Goal: Transaction & Acquisition: Purchase product/service

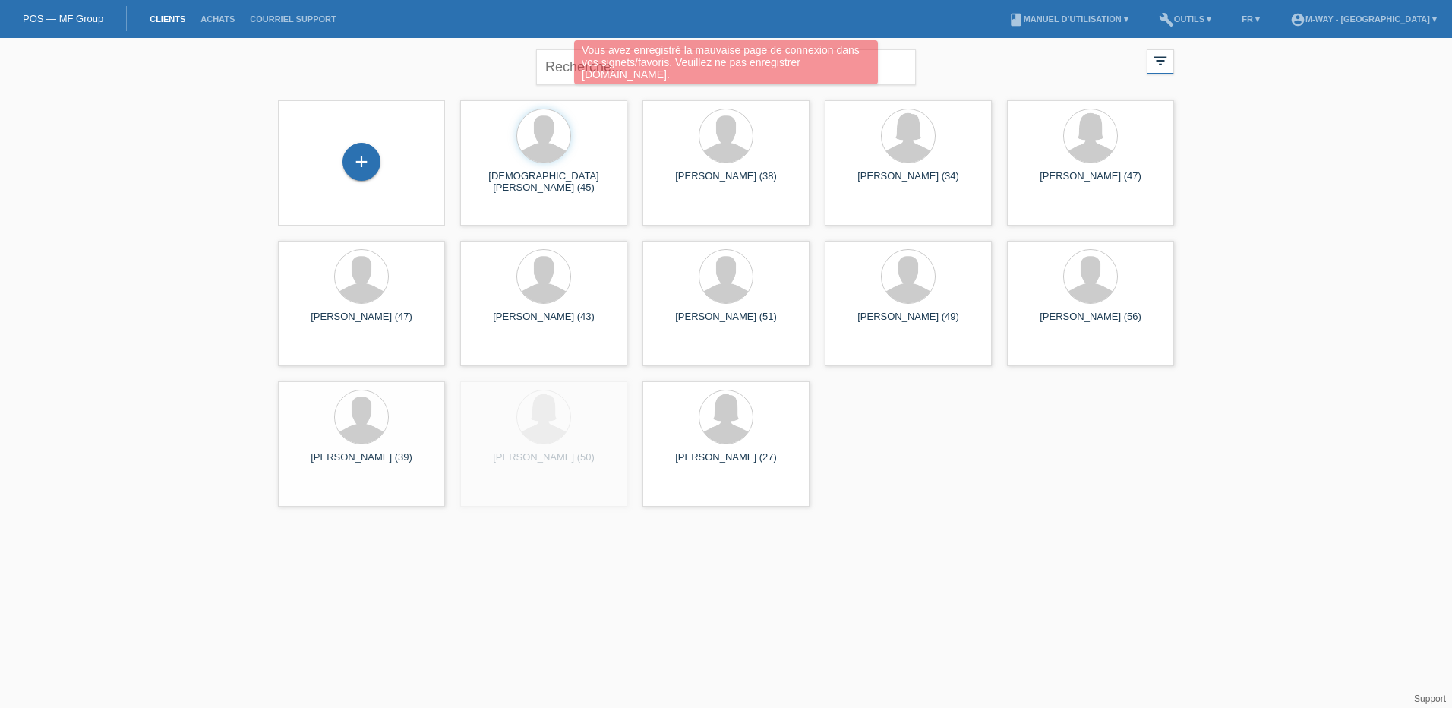
click at [375, 169] on div "+" at bounding box center [361, 163] width 143 height 40
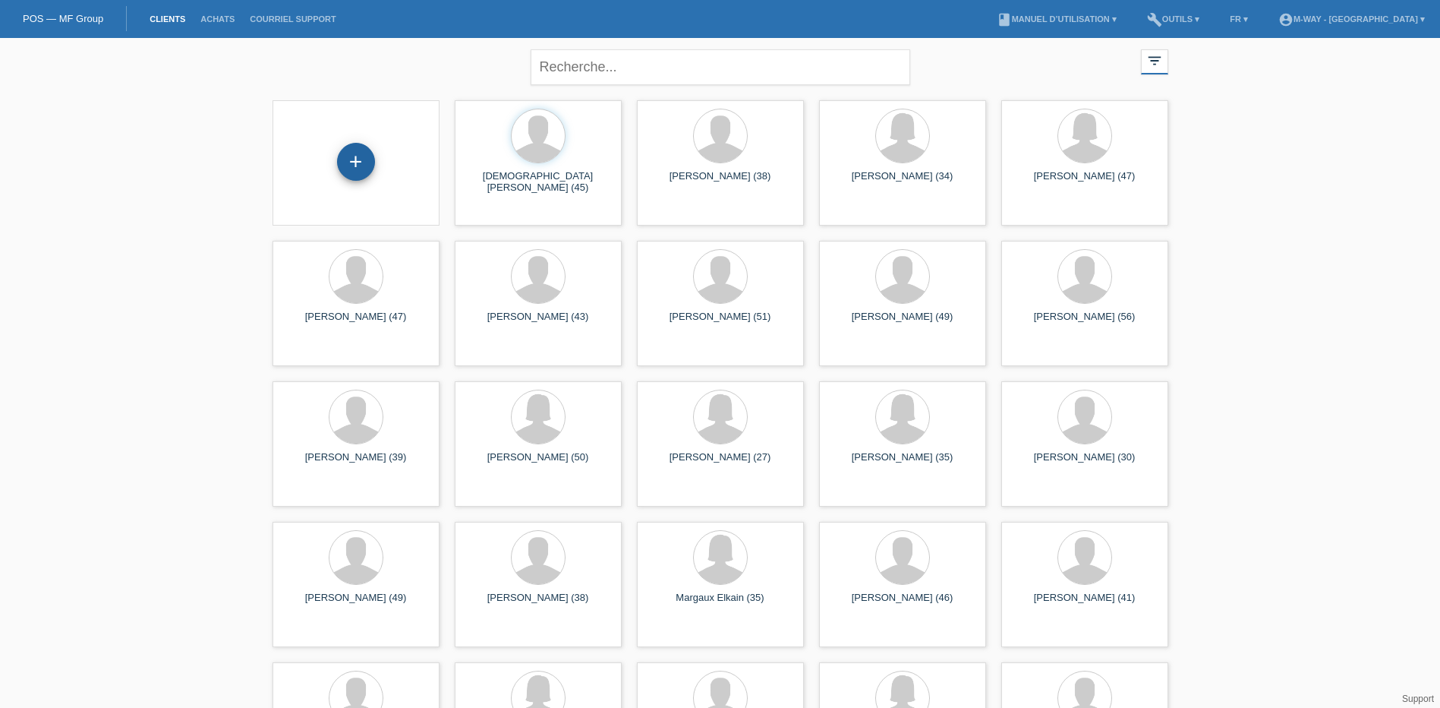
click at [340, 158] on div "+" at bounding box center [356, 162] width 36 height 26
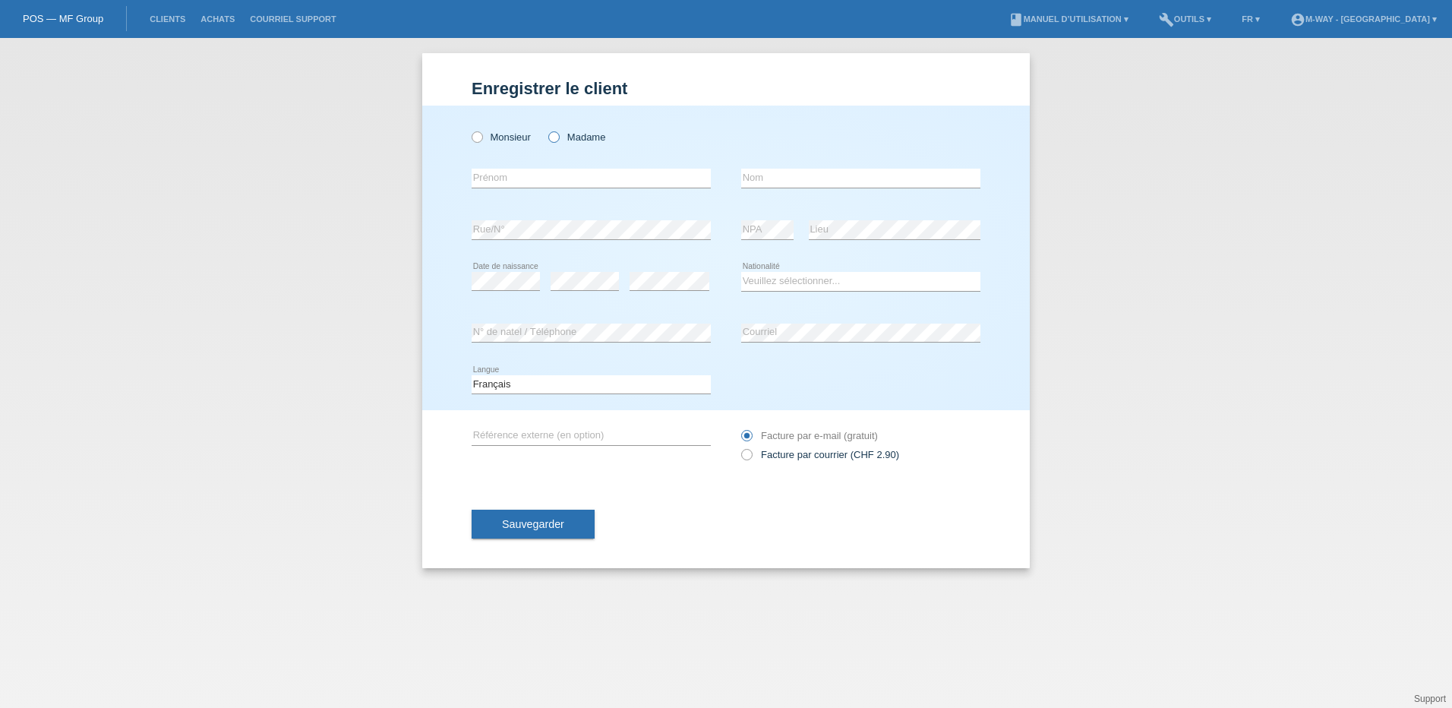
click at [559, 132] on label "Madame" at bounding box center [576, 136] width 57 height 11
click at [558, 132] on input "Madame" at bounding box center [553, 136] width 10 height 10
radio input "true"
click at [527, 173] on input "text" at bounding box center [590, 178] width 239 height 19
type input "[PERSON_NAME]"
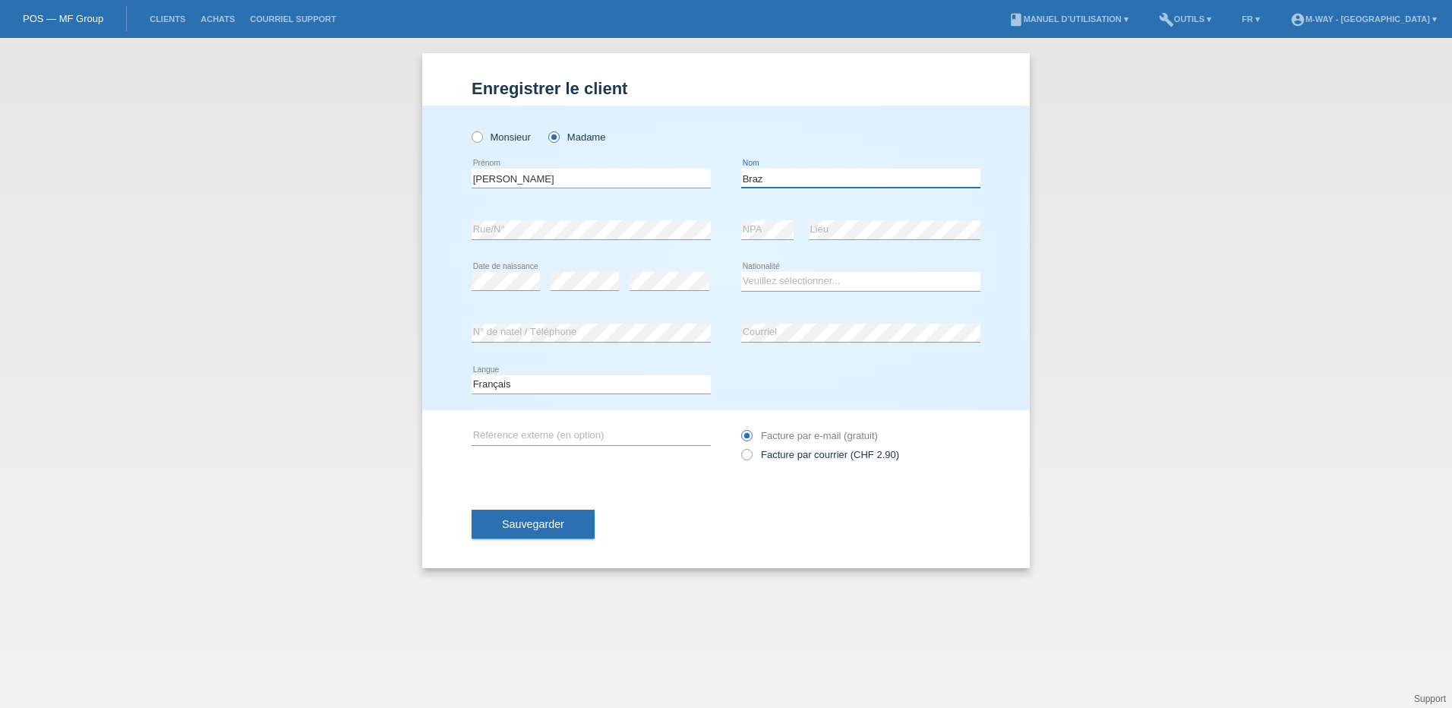
type input "Braz"
click at [773, 278] on select "Veuillez sélectionner... Suisse Allemagne Autriche Liechtenstein ------------ A…" at bounding box center [860, 281] width 239 height 18
select select "CH"
click at [741, 272] on select "Veuillez sélectionner... Suisse Allemagne Autriche Liechtenstein ------------ A…" at bounding box center [860, 281] width 239 height 18
click at [560, 342] on icon at bounding box center [590, 342] width 239 height 1
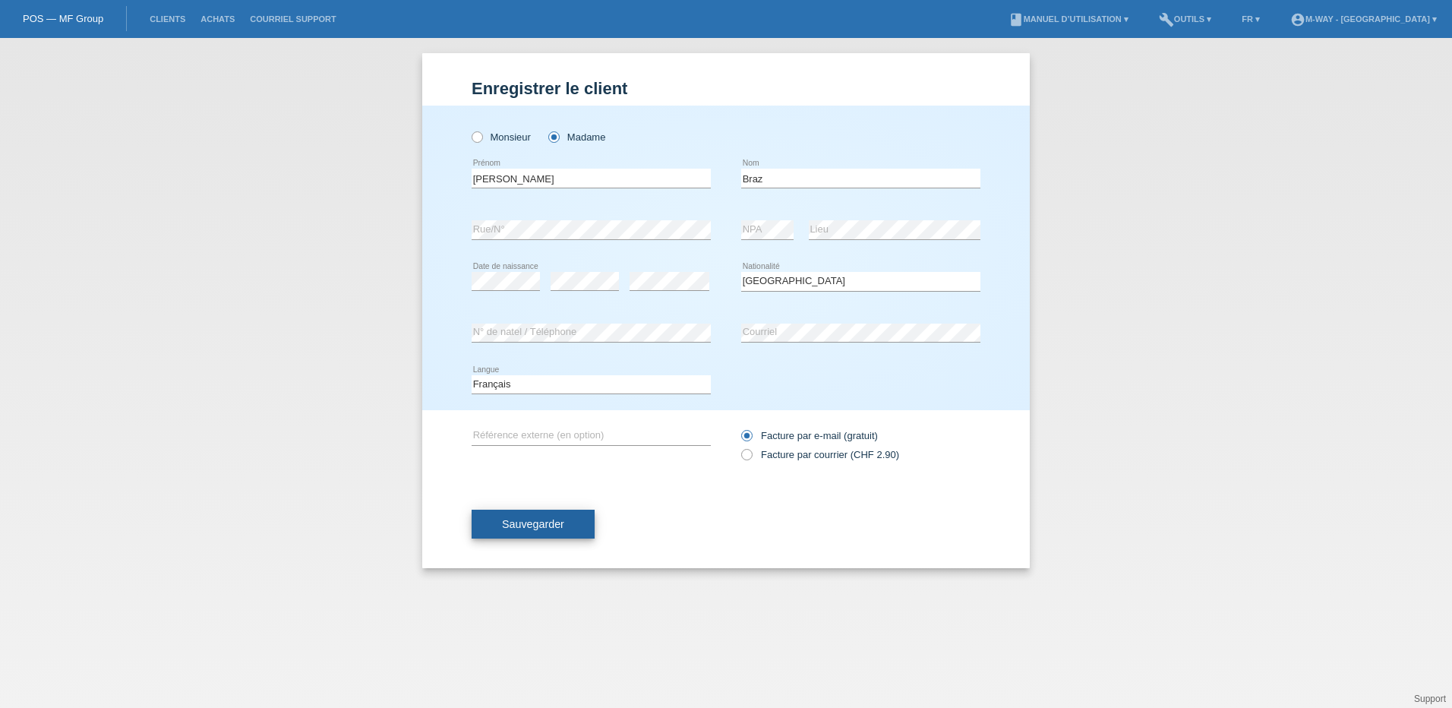
click at [531, 515] on button "Sauvegarder" at bounding box center [532, 523] width 123 height 29
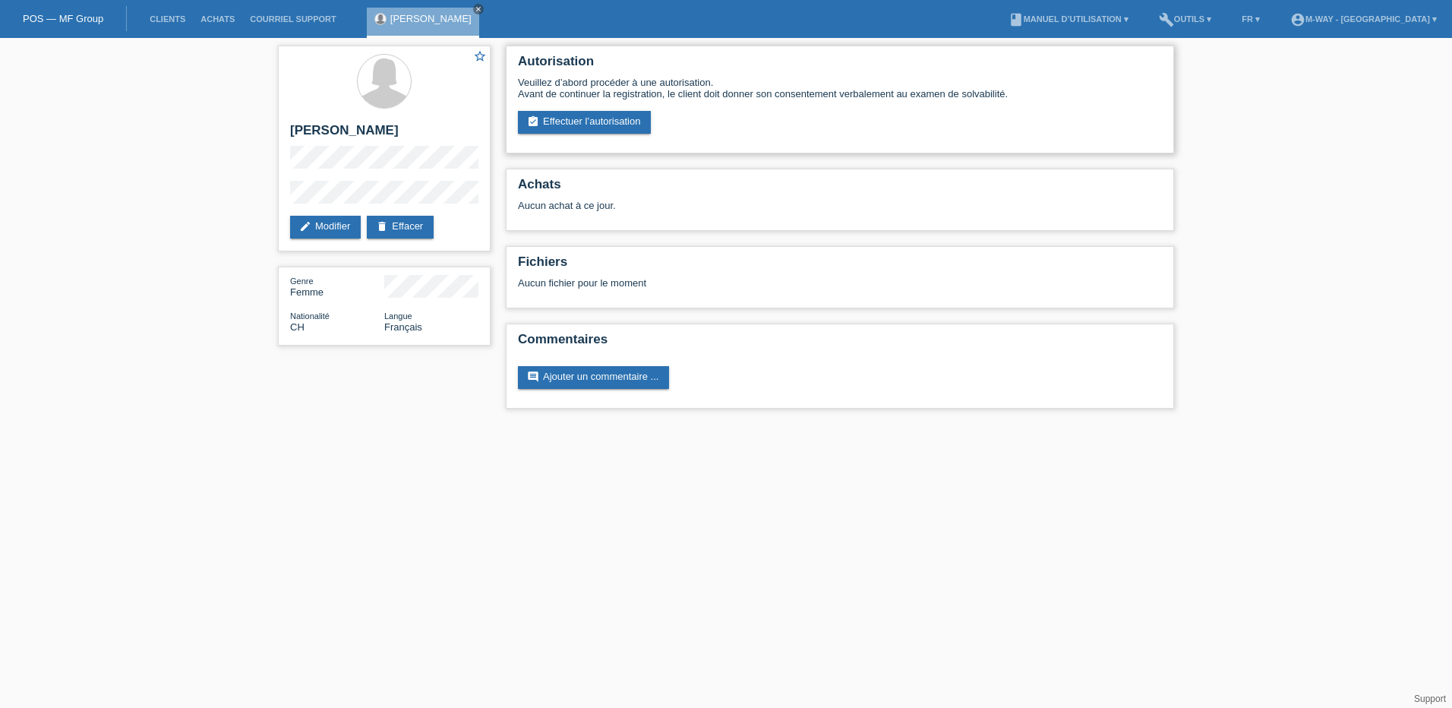
click at [586, 101] on div "Veuillez d’abord procéder à une autorisation. Avant de continuer la registratio…" at bounding box center [840, 105] width 644 height 57
click at [594, 117] on link "assignment_turned_in Effectuer l’autorisation" at bounding box center [584, 122] width 133 height 23
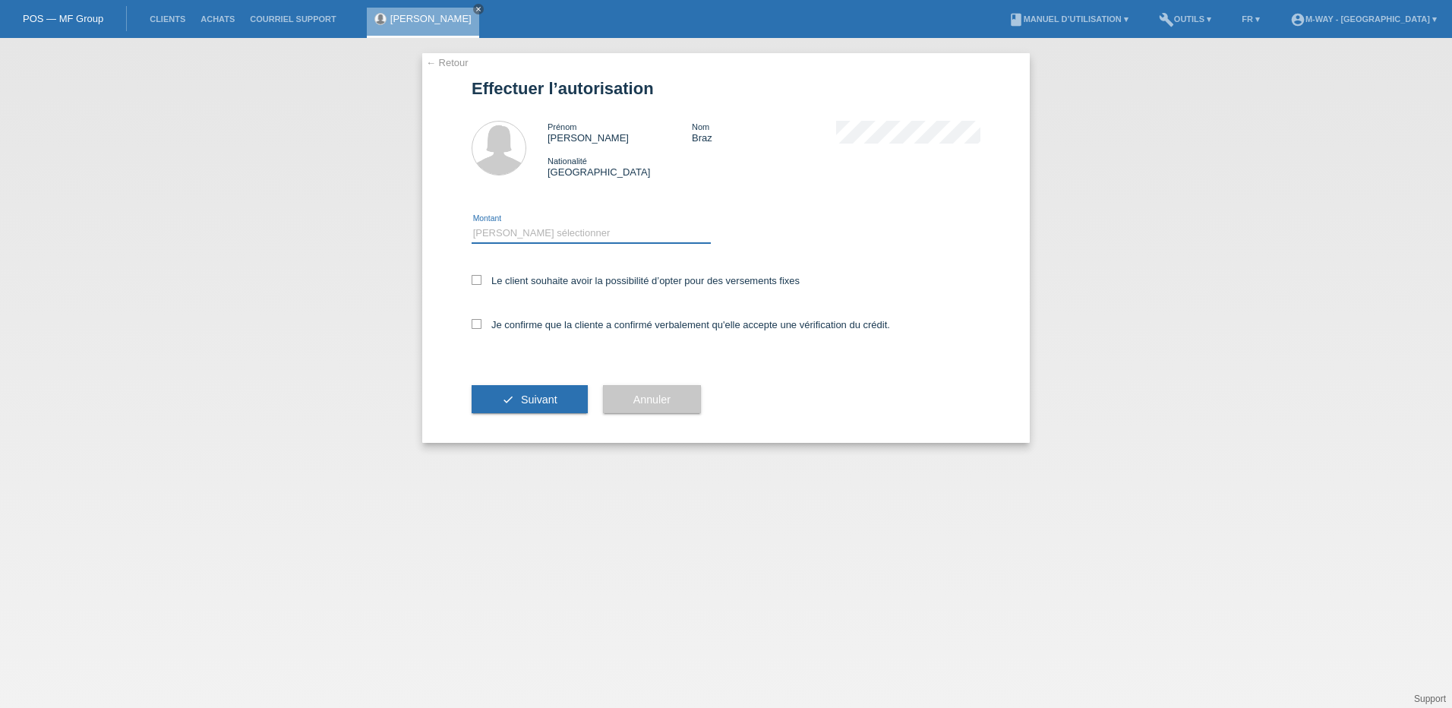
click at [561, 227] on select "Veuillez sélectionner CHF 1.00 - CHF 499.00 CHF 500.00 - CHF 1'999.00 CHF 2'000…" at bounding box center [590, 233] width 239 height 18
select select "3"
click at [471, 224] on select "Veuillez sélectionner CHF 1.00 - CHF 499.00 CHF 500.00 - CHF 1'999.00 CHF 2'000…" at bounding box center [590, 233] width 239 height 18
click at [541, 276] on label "Le client souhaite avoir la possibilité d’opter pour des versements fixes" at bounding box center [635, 280] width 328 height 11
click at [481, 276] on input "Le client souhaite avoir la possibilité d’opter pour des versements fixes" at bounding box center [476, 280] width 10 height 10
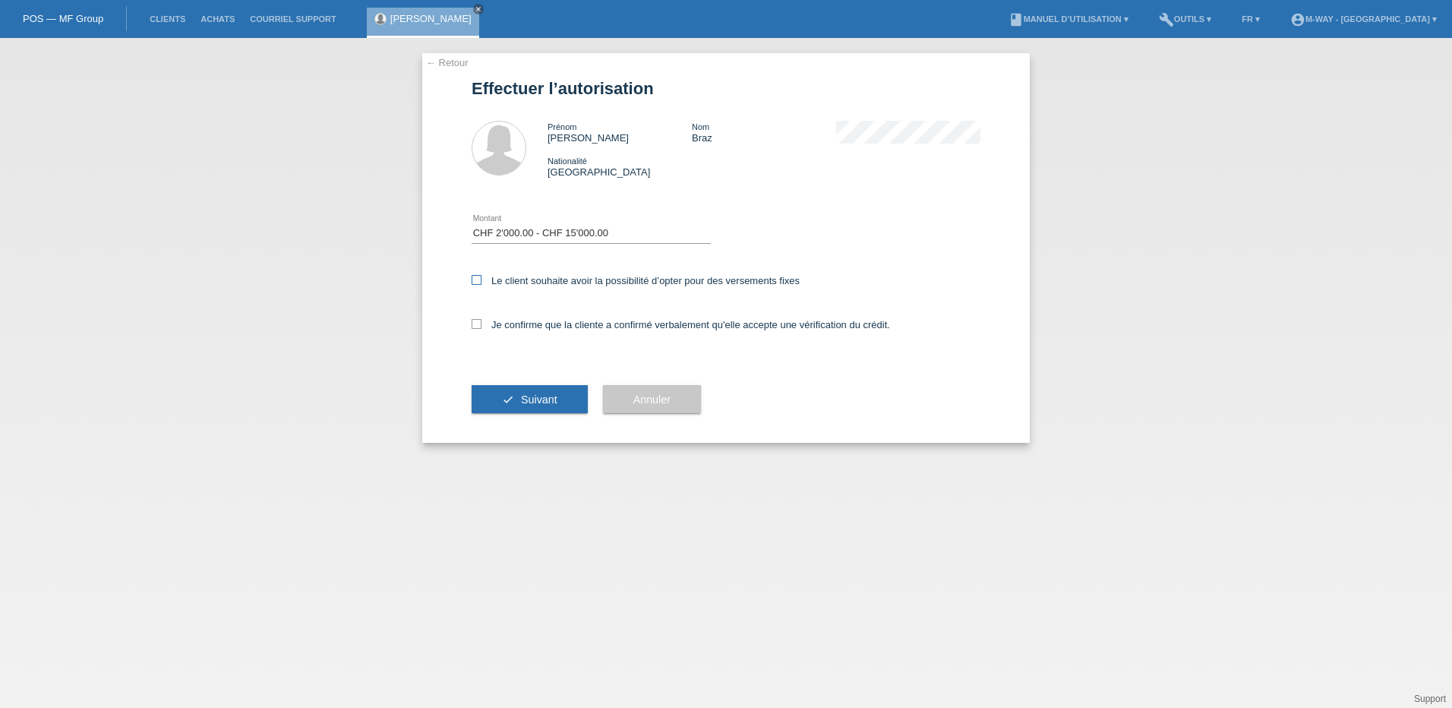
checkbox input "true"
click at [541, 325] on label "Je confirme que la cliente a confirmé verbalement qu'elle accepte une vérificat…" at bounding box center [680, 324] width 418 height 11
click at [481, 325] on input "Je confirme que la cliente a confirmé verbalement qu'elle accepte une vérificat…" at bounding box center [476, 324] width 10 height 10
checkbox input "true"
click at [546, 386] on button "check Suivant" at bounding box center [529, 399] width 116 height 29
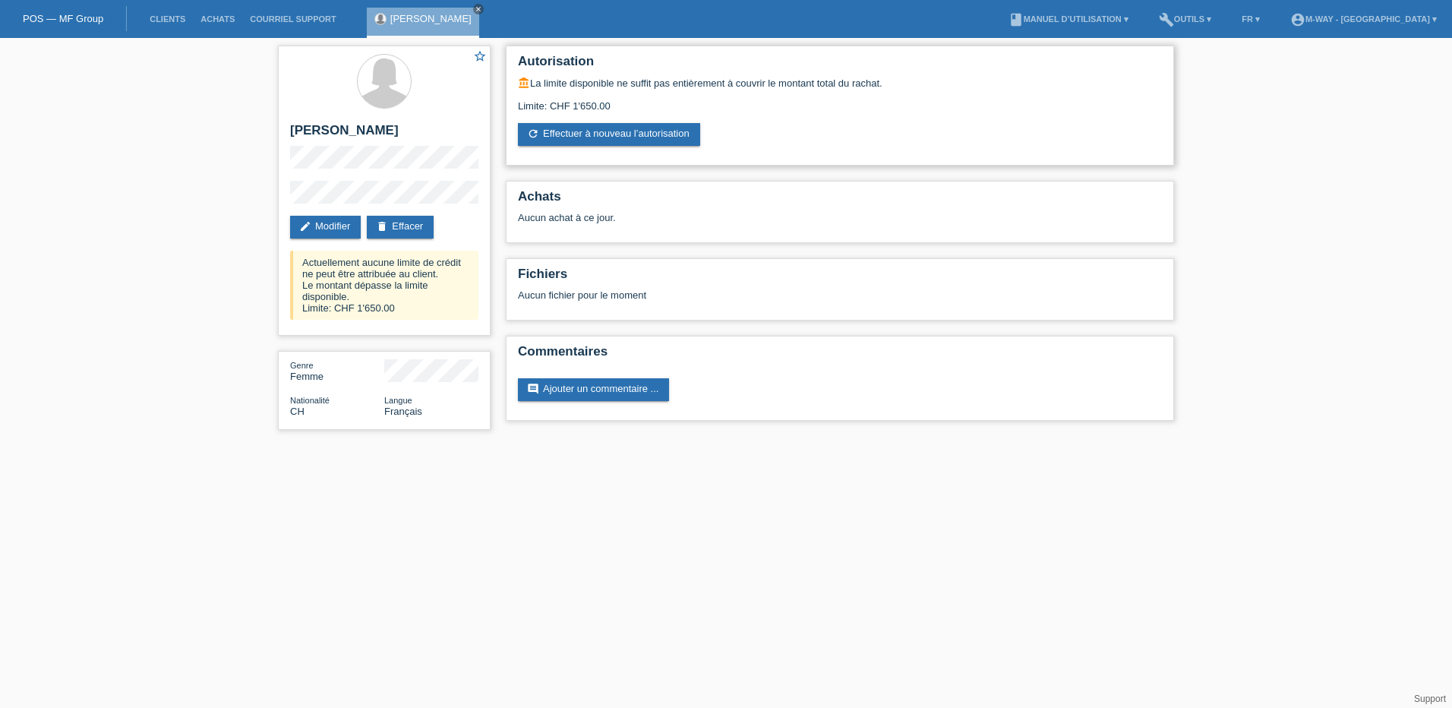
drag, startPoint x: 544, startPoint y: 107, endPoint x: 617, endPoint y: 101, distance: 73.1
click at [617, 101] on div "Limite: CHF 1'650.00" at bounding box center [840, 100] width 644 height 23
click at [912, 128] on div "account_balance La limite disponible ne suffit pas entièrement à couvrir le mon…" at bounding box center [840, 111] width 644 height 69
click at [584, 214] on div "Aucun achat à ce jour." at bounding box center [840, 223] width 644 height 23
click at [577, 146] on div "Autorisation account_balance La limite disponible ne suffit pas entièrement à c…" at bounding box center [840, 106] width 668 height 120
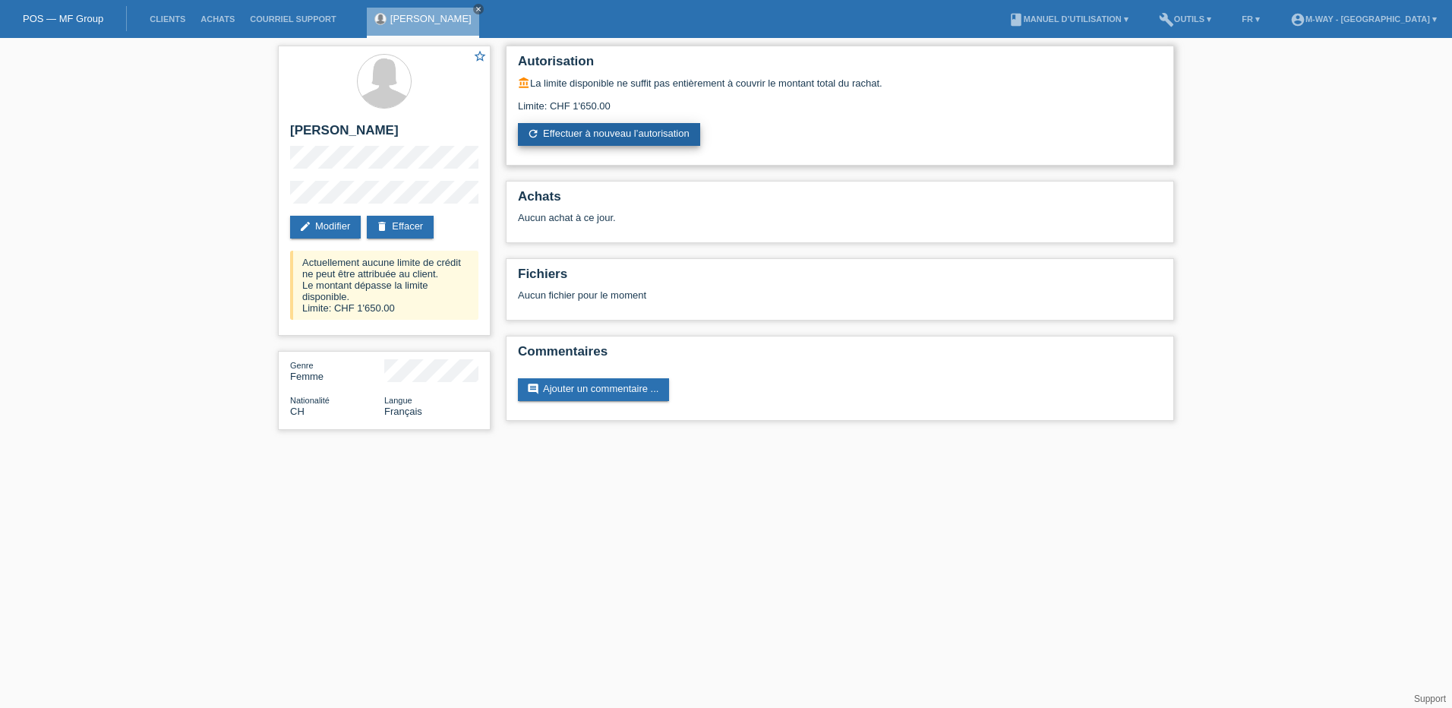
click at [577, 141] on link "refresh Effectuer à nouveau l’autorisation" at bounding box center [609, 134] width 182 height 23
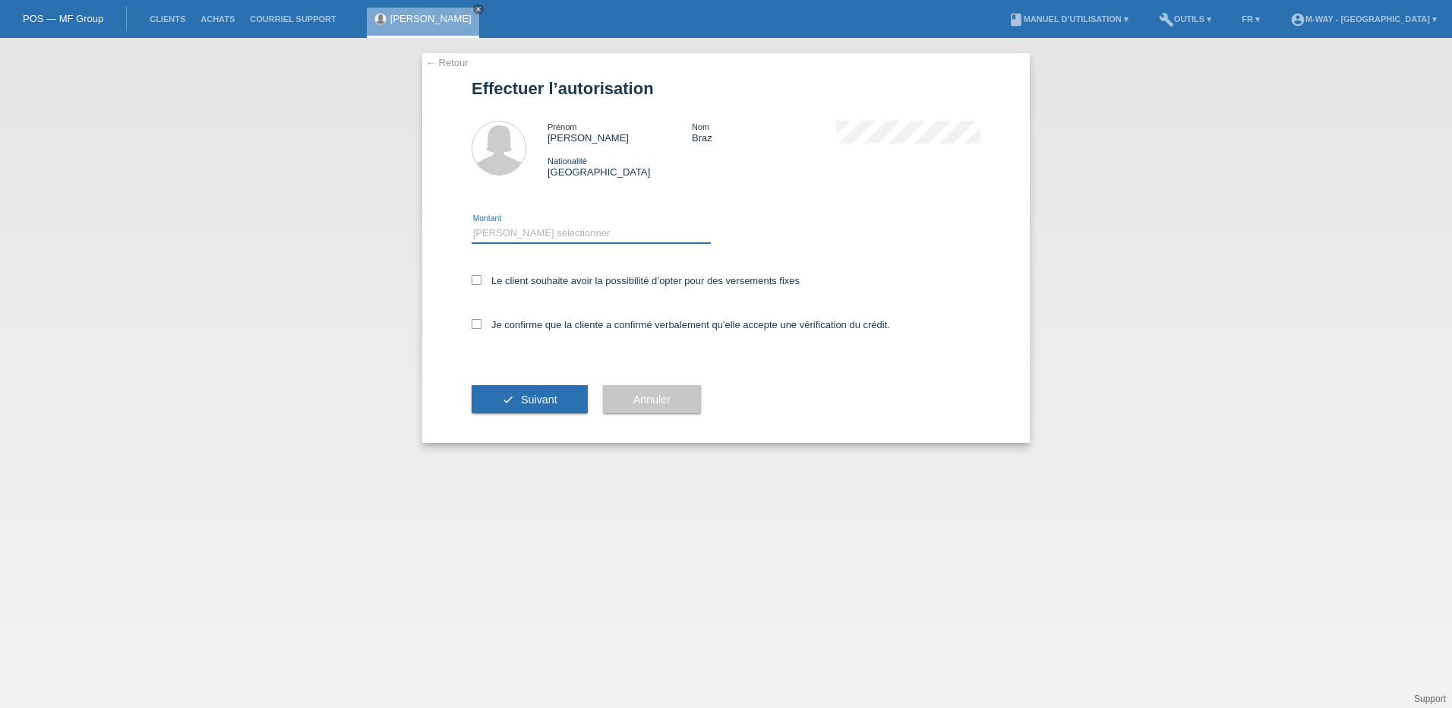
click at [540, 230] on select "Veuillez sélectionner CHF 1.00 - CHF 499.00 CHF 500.00 - CHF 1'999.00 CHF 2'000…" at bounding box center [590, 233] width 239 height 18
select select "2"
click at [471, 224] on select "Veuillez sélectionner CHF 1.00 - CHF 499.00 CHF 500.00 - CHF 1'999.00 CHF 2'000…" at bounding box center [590, 233] width 239 height 18
click at [504, 270] on div "Le client souhaite avoir la possibilité d’opter pour des versements fixes" at bounding box center [725, 282] width 509 height 44
click at [504, 284] on label "Le client souhaite avoir la possibilité d’opter pour des versements fixes" at bounding box center [635, 280] width 328 height 11
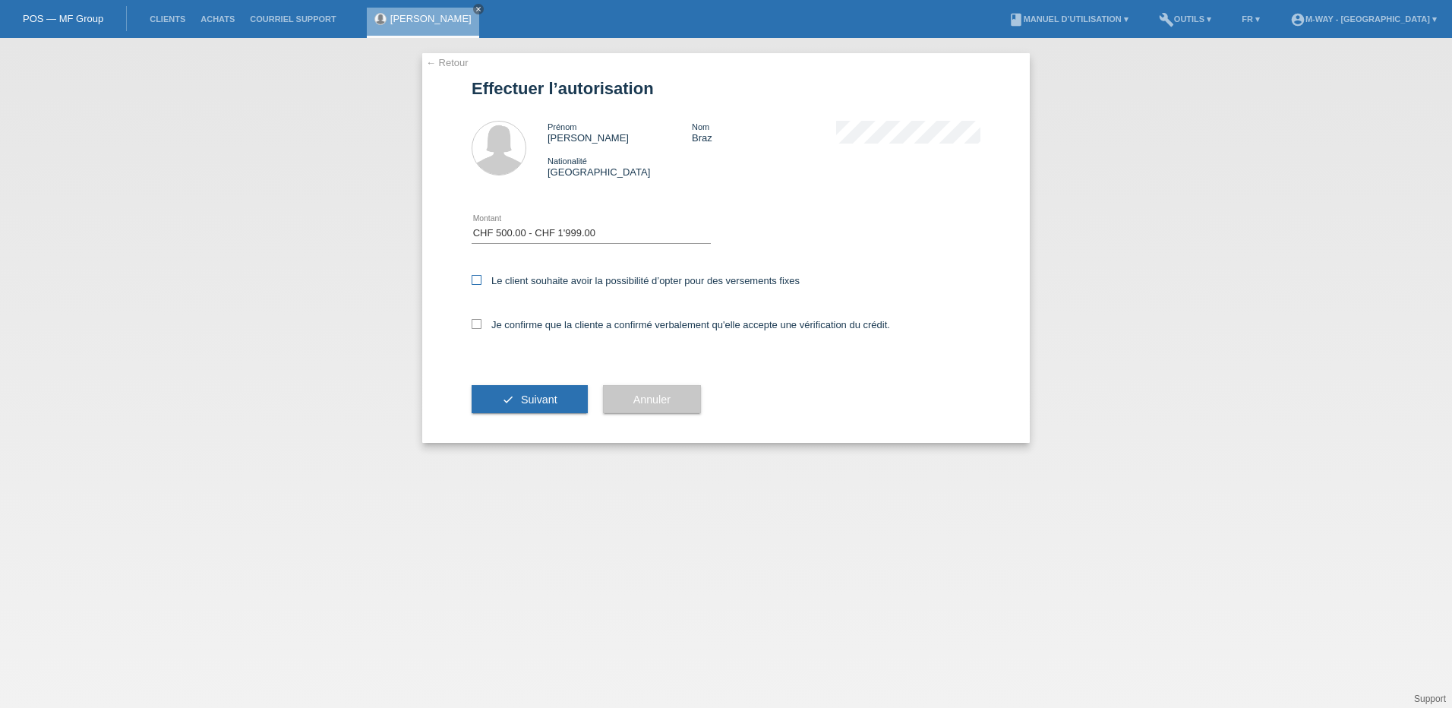
click at [481, 284] on input "Le client souhaite avoir la possibilité d’opter pour des versements fixes" at bounding box center [476, 280] width 10 height 10
checkbox input "true"
click at [510, 321] on label "Je confirme que la cliente a confirmé verbalement qu'elle accepte une vérificat…" at bounding box center [680, 324] width 418 height 11
click at [481, 321] on input "Je confirme que la cliente a confirmé verbalement qu'elle accepte une vérificat…" at bounding box center [476, 324] width 10 height 10
checkbox input "true"
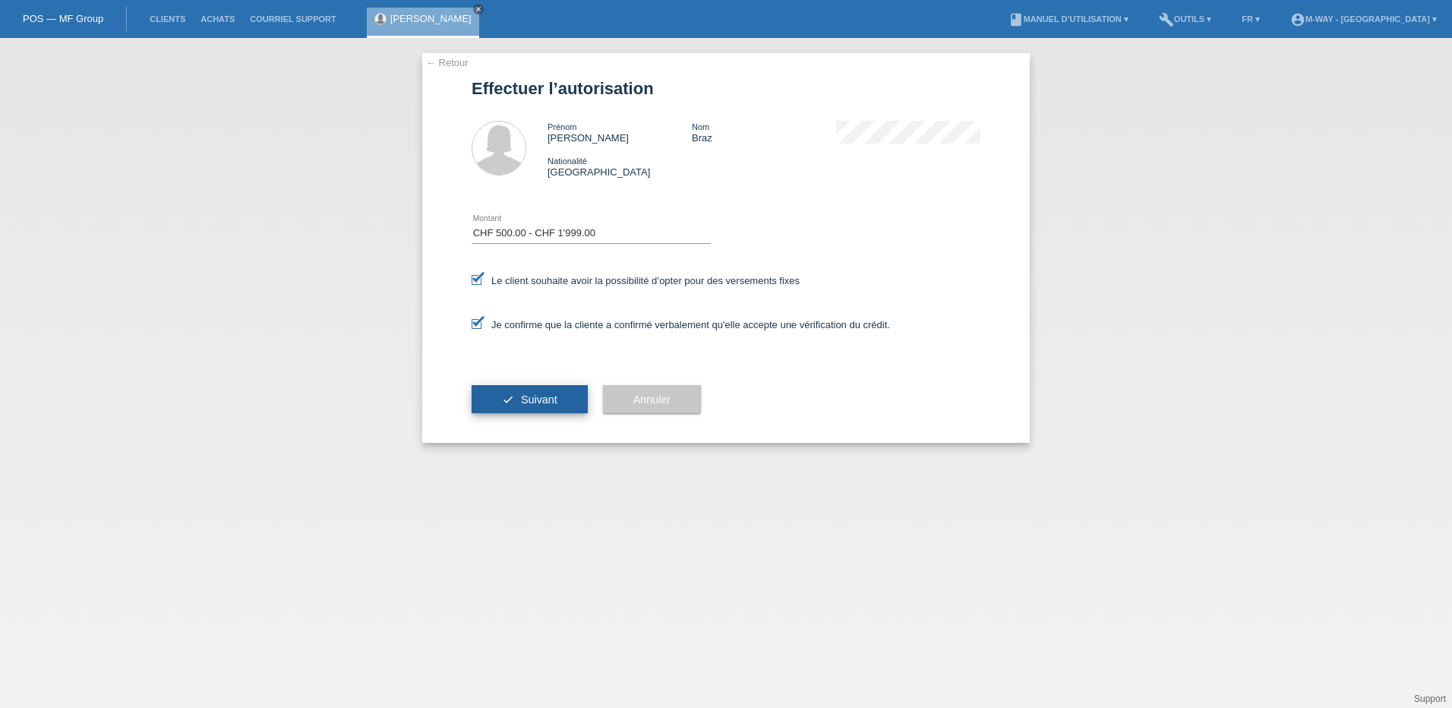
click at [515, 396] on button "check Suivant" at bounding box center [529, 399] width 116 height 29
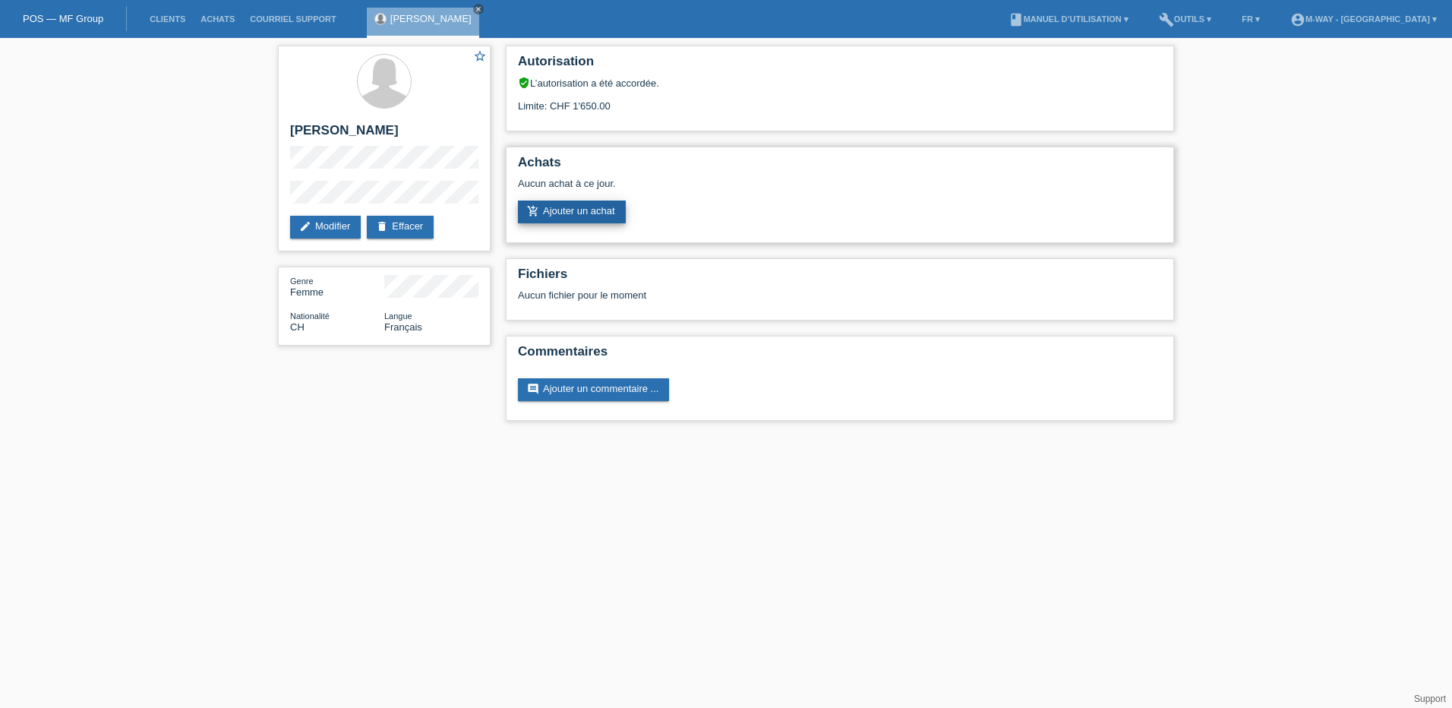
click at [567, 216] on link "add_shopping_cart Ajouter un achat" at bounding box center [572, 211] width 108 height 23
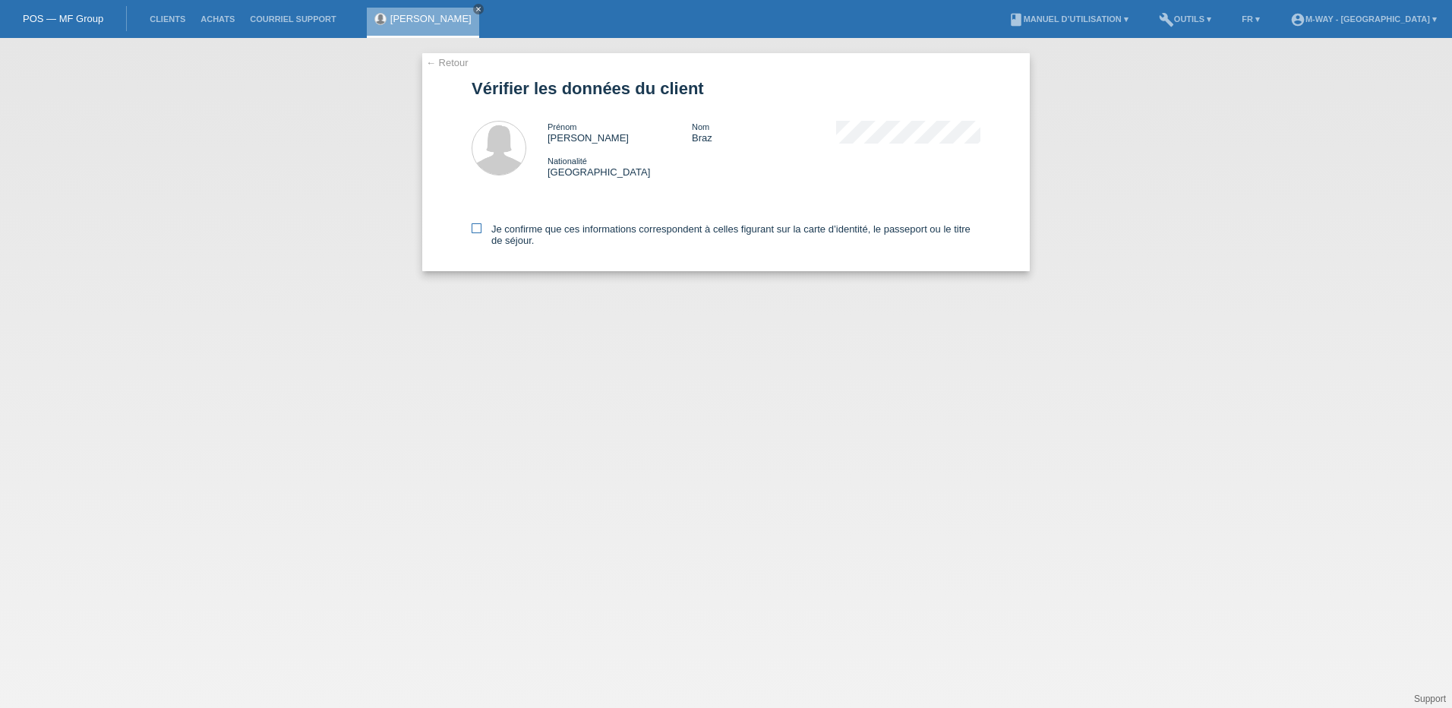
click at [471, 230] on icon at bounding box center [476, 228] width 10 height 10
click at [471, 230] on input "Je confirme que ces informations correspondent à celles figurant sur la carte d…" at bounding box center [476, 228] width 10 height 10
checkbox input "true"
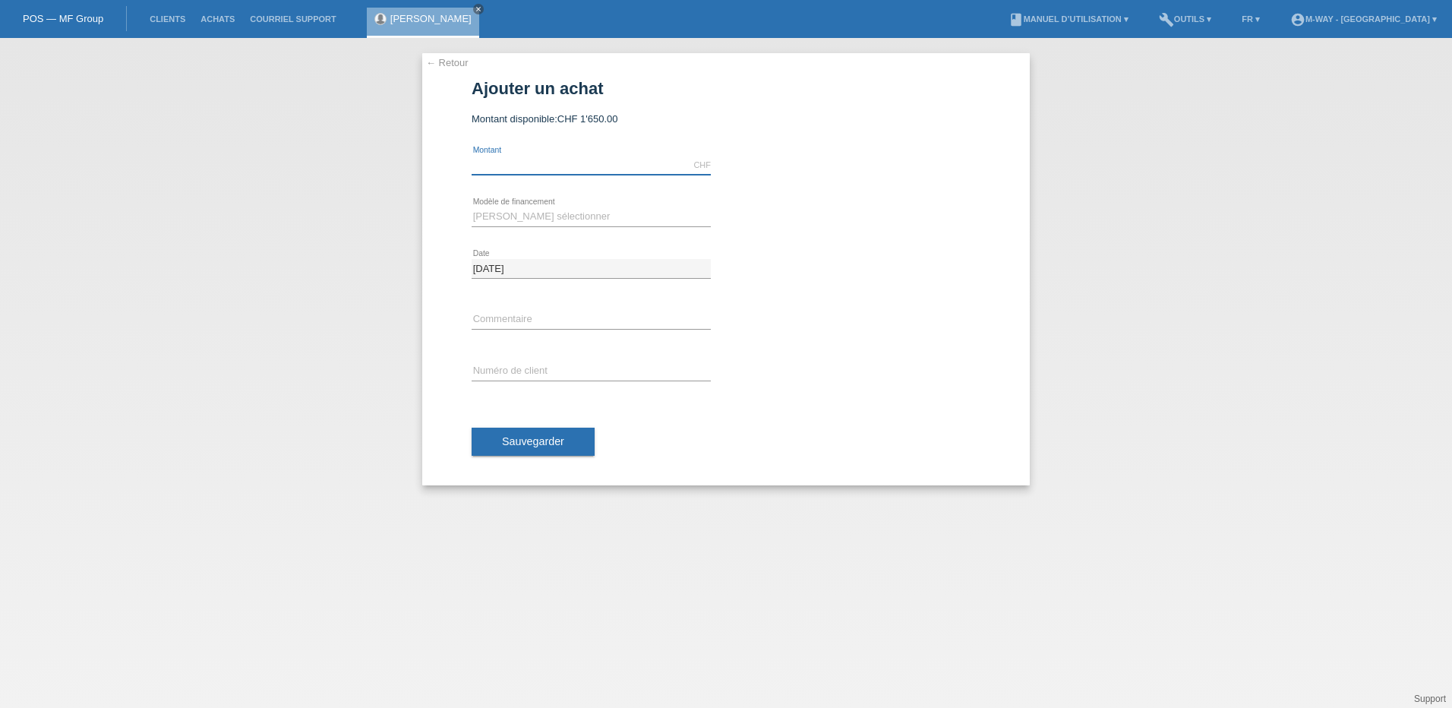
click at [550, 166] on input "text" at bounding box center [590, 165] width 239 height 19
type input "1650.00"
click at [538, 219] on select "Veuillez sélectionner Taux fixes Achat sur facture avec paiement partiel" at bounding box center [590, 216] width 239 height 18
select select "77"
click at [471, 207] on select "Veuillez sélectionner Taux fixes Achat sur facture avec paiement partiel" at bounding box center [590, 216] width 239 height 18
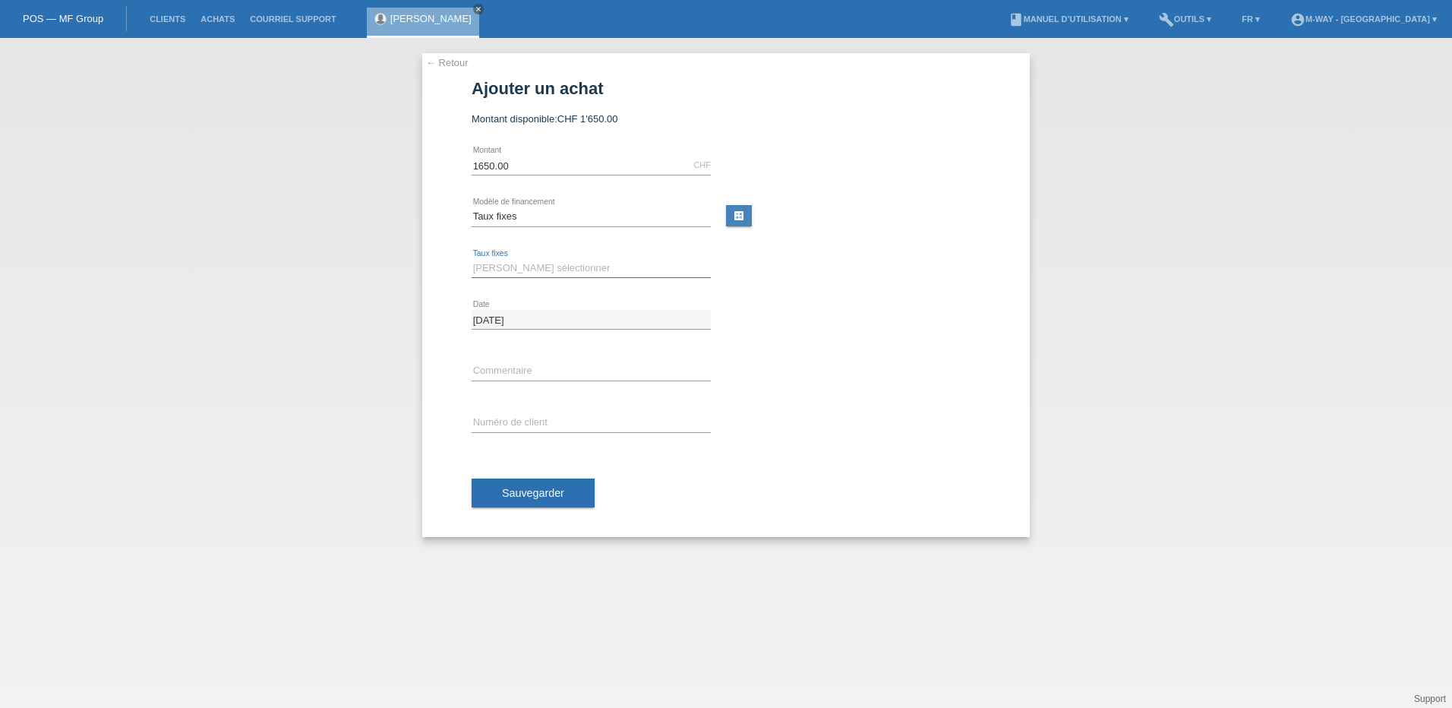
click at [543, 270] on select "Veuillez sélectionner 4 versements 5 versements 6 versements 7 versements 8 ver…" at bounding box center [590, 268] width 239 height 18
select select "172"
click at [471, 259] on select "Veuillez sélectionner 4 versements 5 versements 6 versements 7 versements 8 ver…" at bounding box center [590, 268] width 239 height 18
click at [531, 377] on input "text" at bounding box center [590, 370] width 239 height 19
click at [579, 364] on input "Kal" at bounding box center [590, 370] width 239 height 19
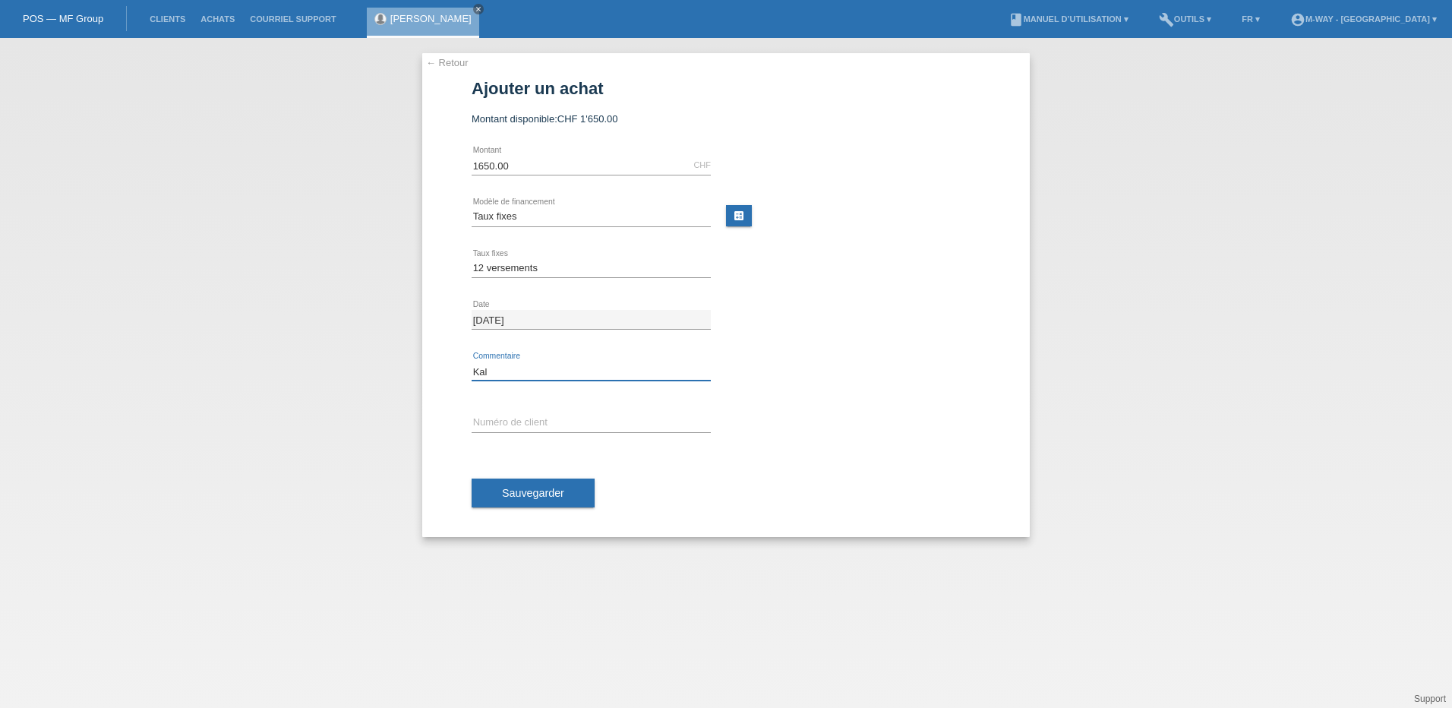
click at [579, 367] on input "Kal" at bounding box center [590, 370] width 239 height 19
type input "kalkhoff Entice 7M"
click at [545, 427] on input "text" at bounding box center [590, 422] width 239 height 19
type input "K046386"
click at [552, 493] on span "Sauvegarder" at bounding box center [533, 493] width 62 height 12
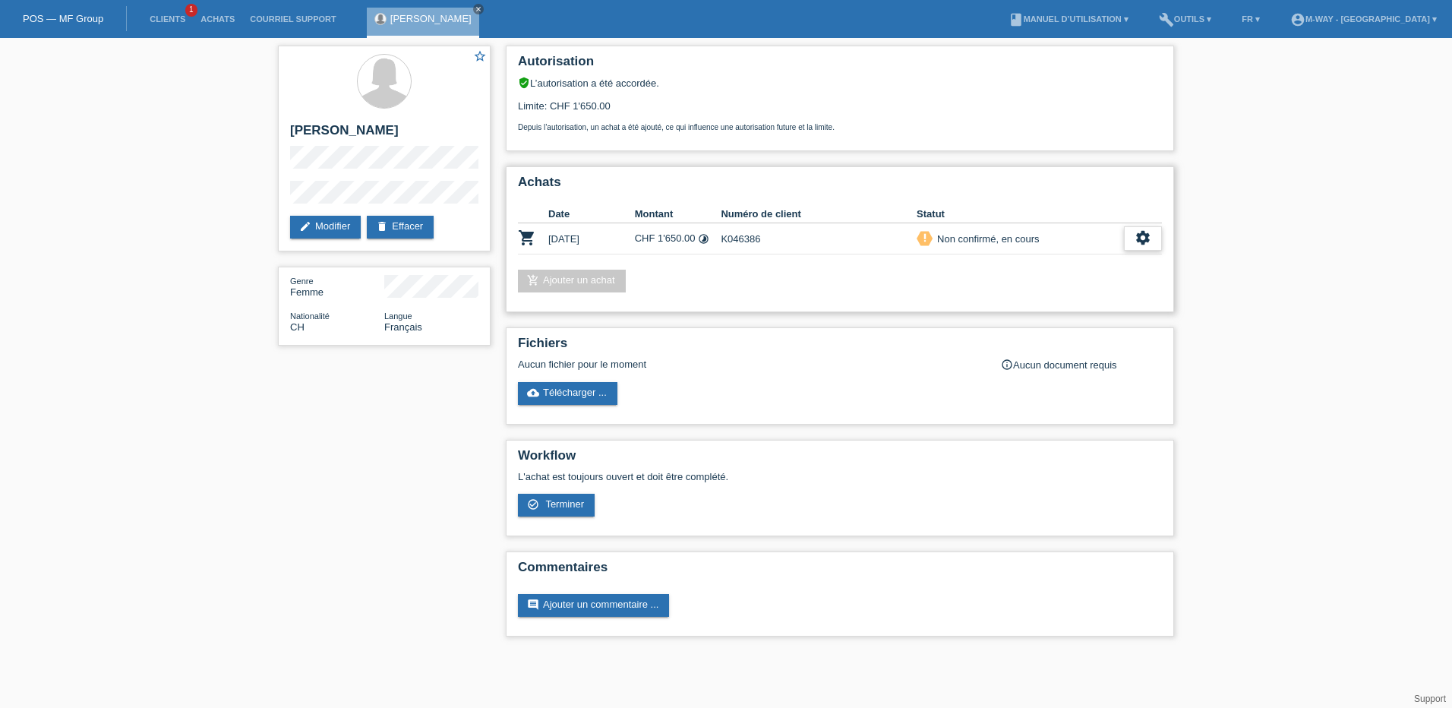
click at [1137, 240] on icon "settings" at bounding box center [1142, 237] width 17 height 17
click at [1080, 309] on div "check_circle_outline Terminer" at bounding box center [1077, 308] width 168 height 23
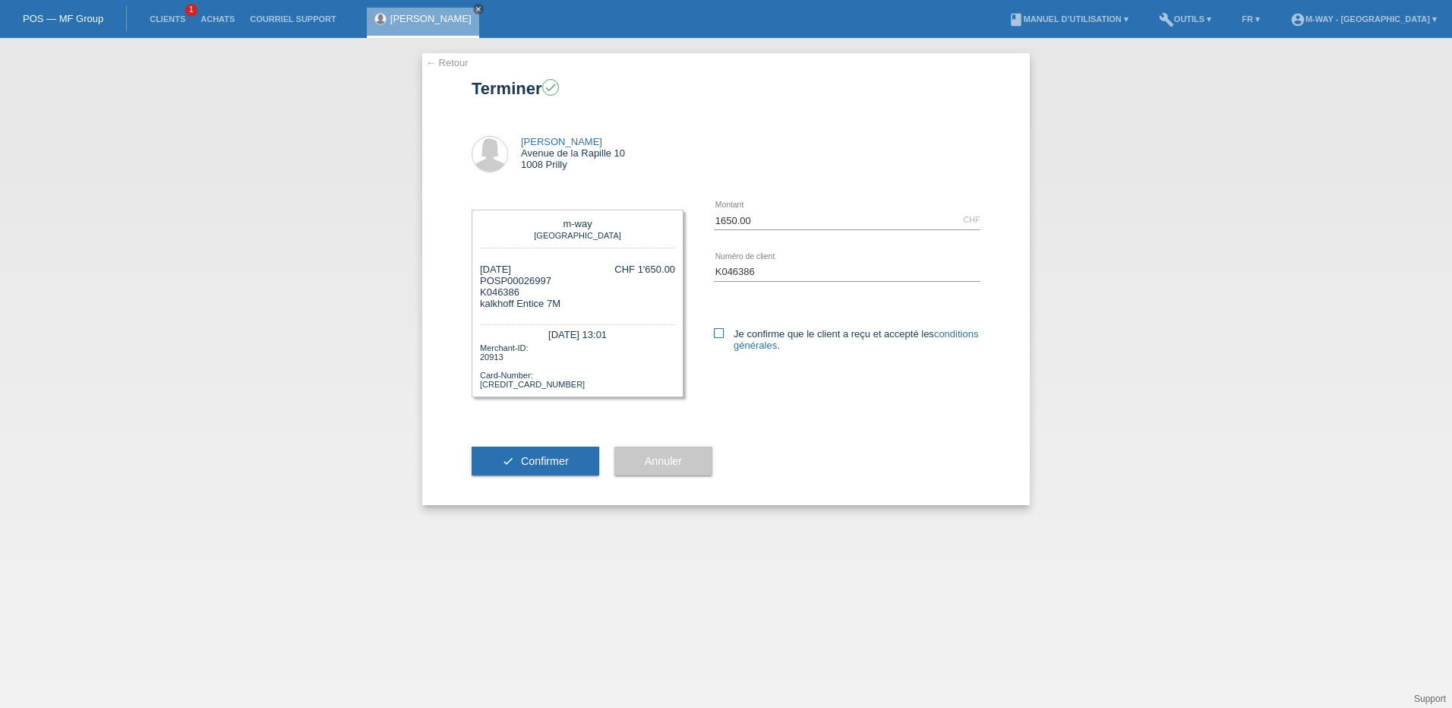
click at [716, 339] on label "Je confirme que le client a reçu et accepté les conditions générales ." at bounding box center [847, 339] width 266 height 23
click at [716, 338] on input "Je confirme que le client a reçu et accepté les conditions générales ." at bounding box center [719, 333] width 10 height 10
checkbox input "true"
click at [529, 465] on span "Confirmer" at bounding box center [545, 461] width 48 height 12
